Goal: Task Accomplishment & Management: Manage account settings

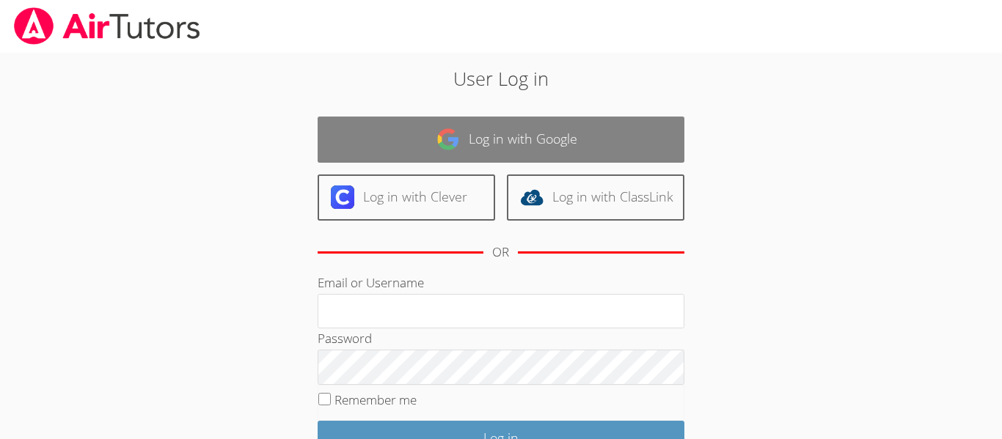
click at [649, 142] on link "Log in with Google" at bounding box center [501, 140] width 367 height 46
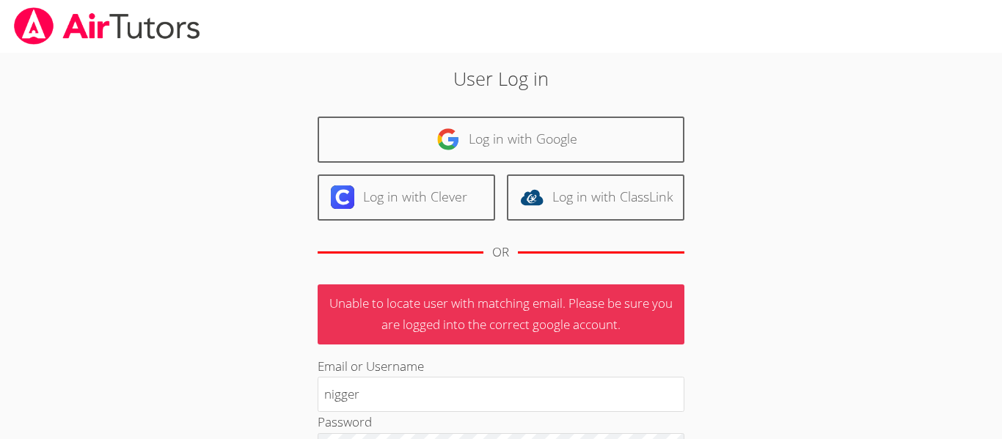
click at [603, 372] on div "Email or Username nigger" at bounding box center [501, 385] width 367 height 56
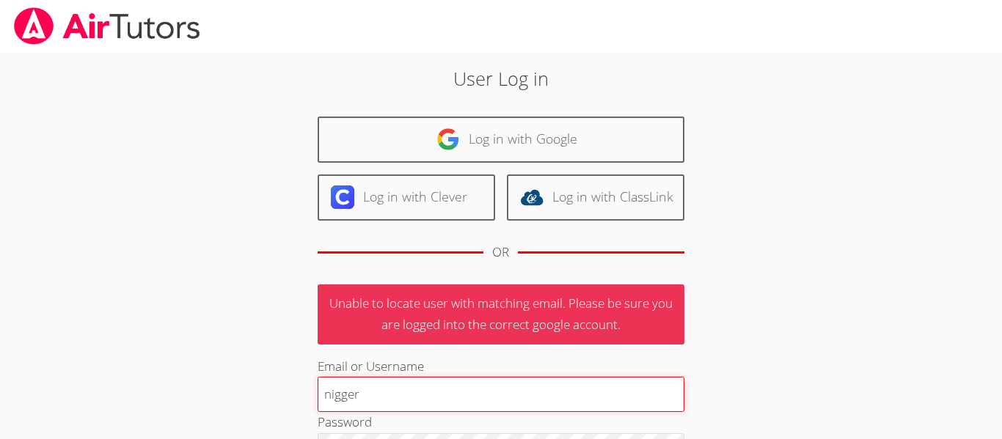
click at [602, 392] on input "nigger" at bounding box center [501, 394] width 367 height 35
type input "n"
type input "u"
